Goal: Task Accomplishment & Management: Manage account settings

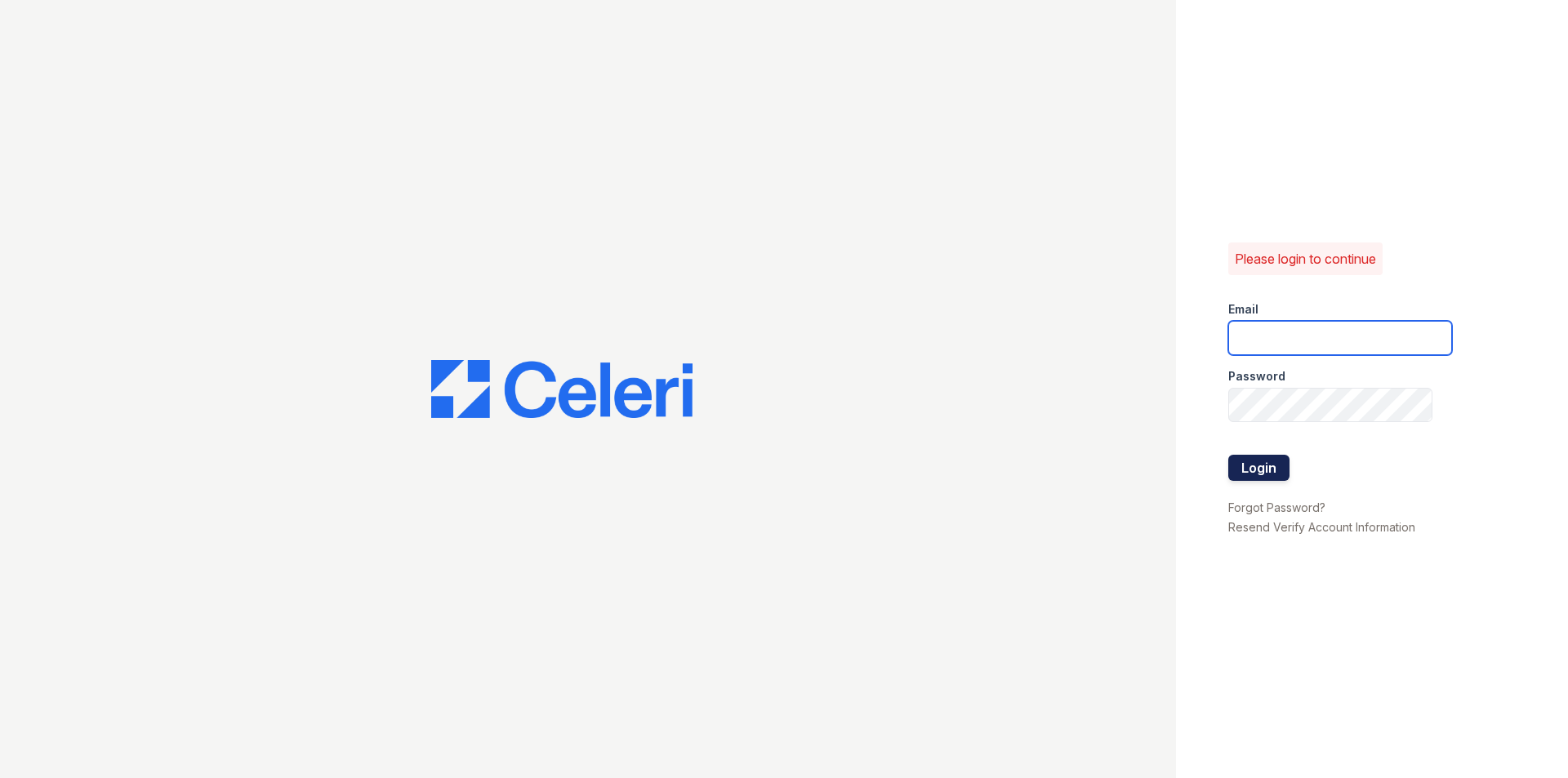
type input "[DOMAIN_NAME][EMAIL_ADDRESS][DOMAIN_NAME]"
click at [1271, 477] on button "Login" at bounding box center [1259, 468] width 61 height 26
